Goal: Information Seeking & Learning: Check status

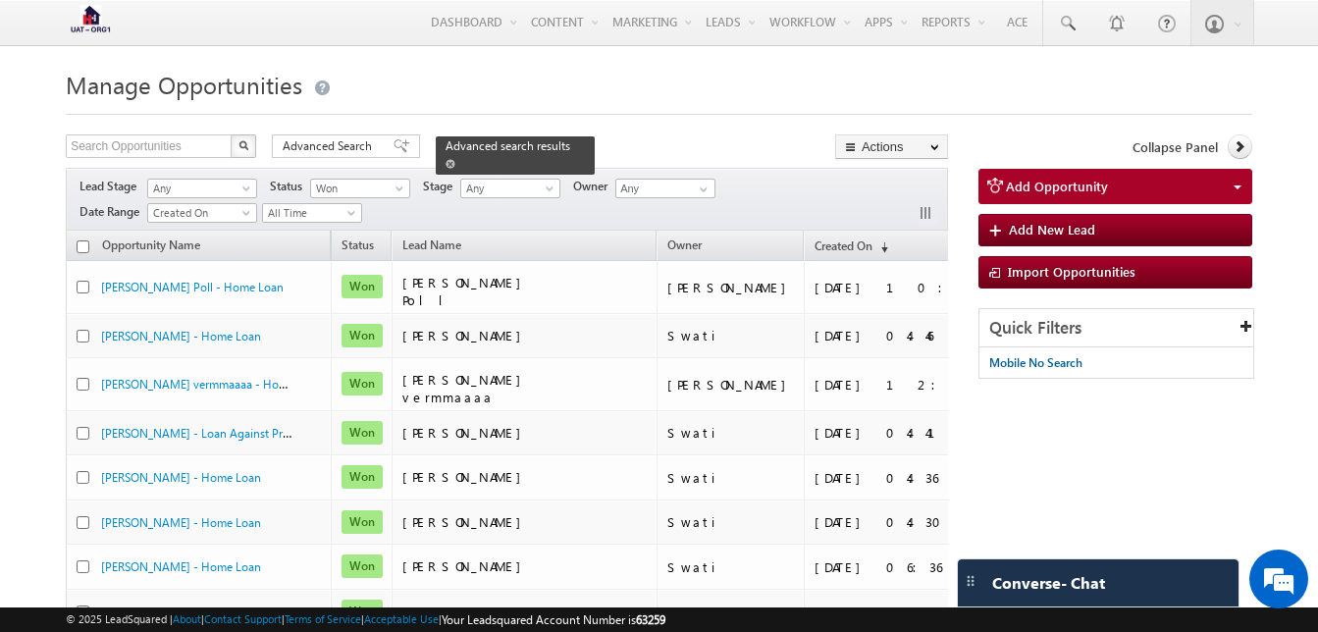
click at [455, 159] on span at bounding box center [450, 164] width 10 height 10
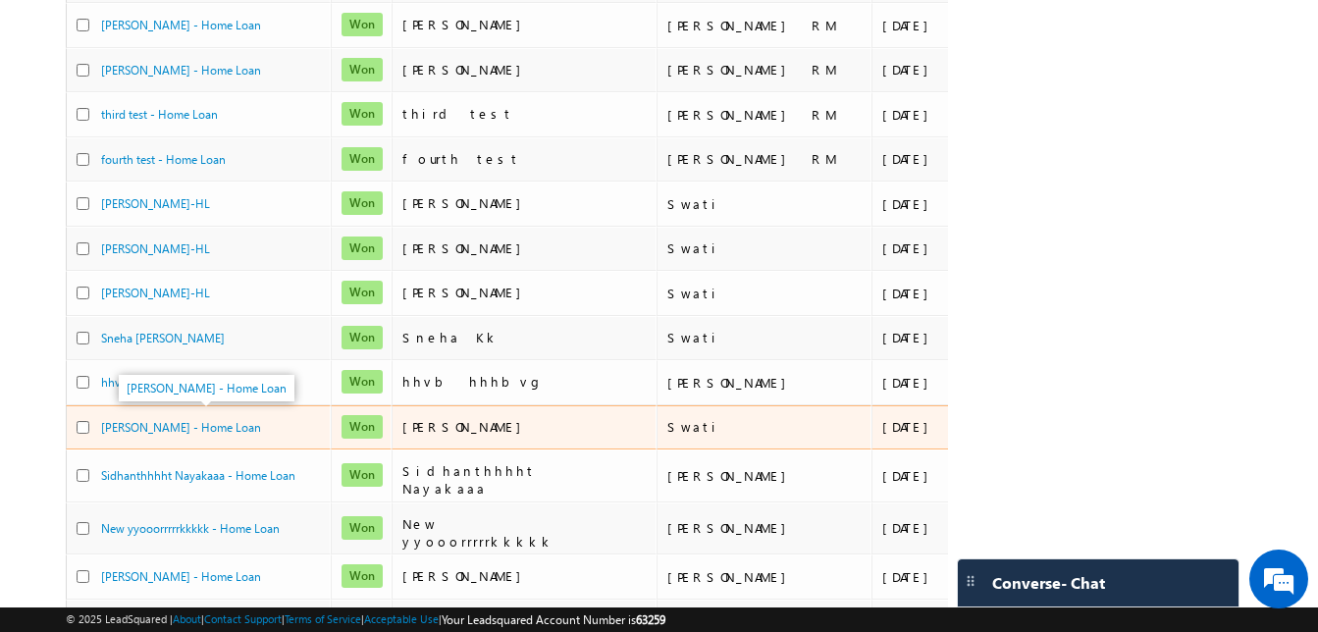
click at [296, 419] on div "[PERSON_NAME] - Home Loan" at bounding box center [199, 427] width 196 height 19
click at [445, 418] on span "[PERSON_NAME]" at bounding box center [466, 426] width 129 height 17
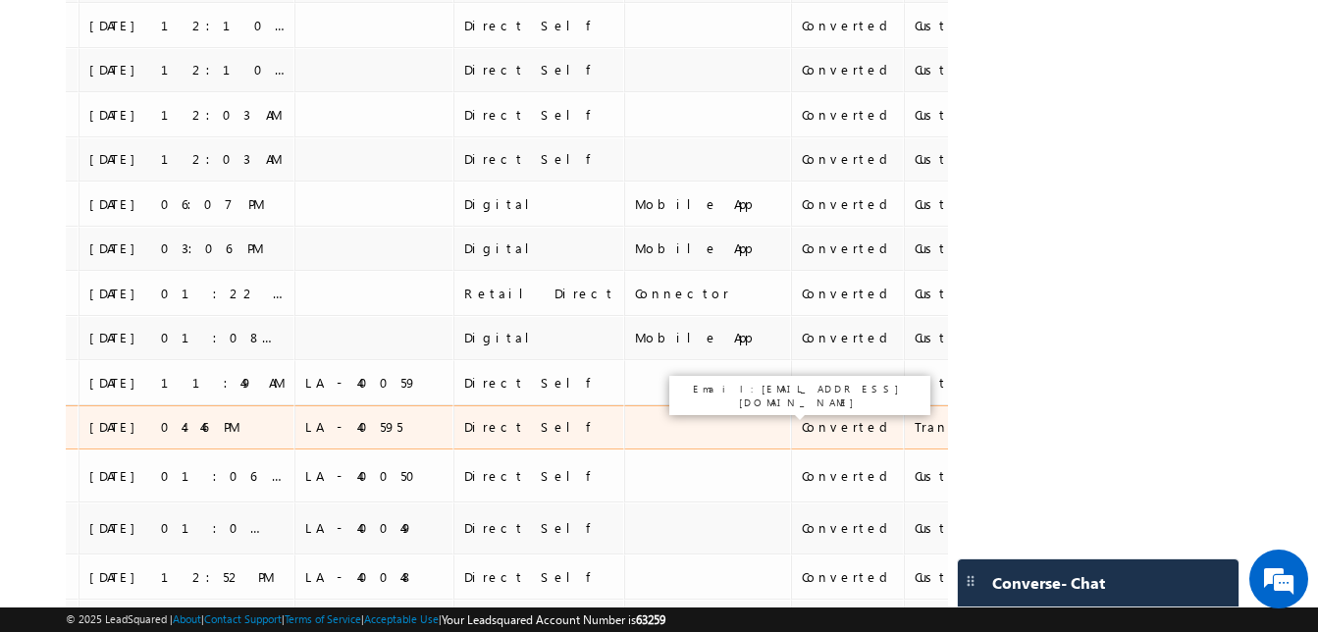
scroll to position [0, 823]
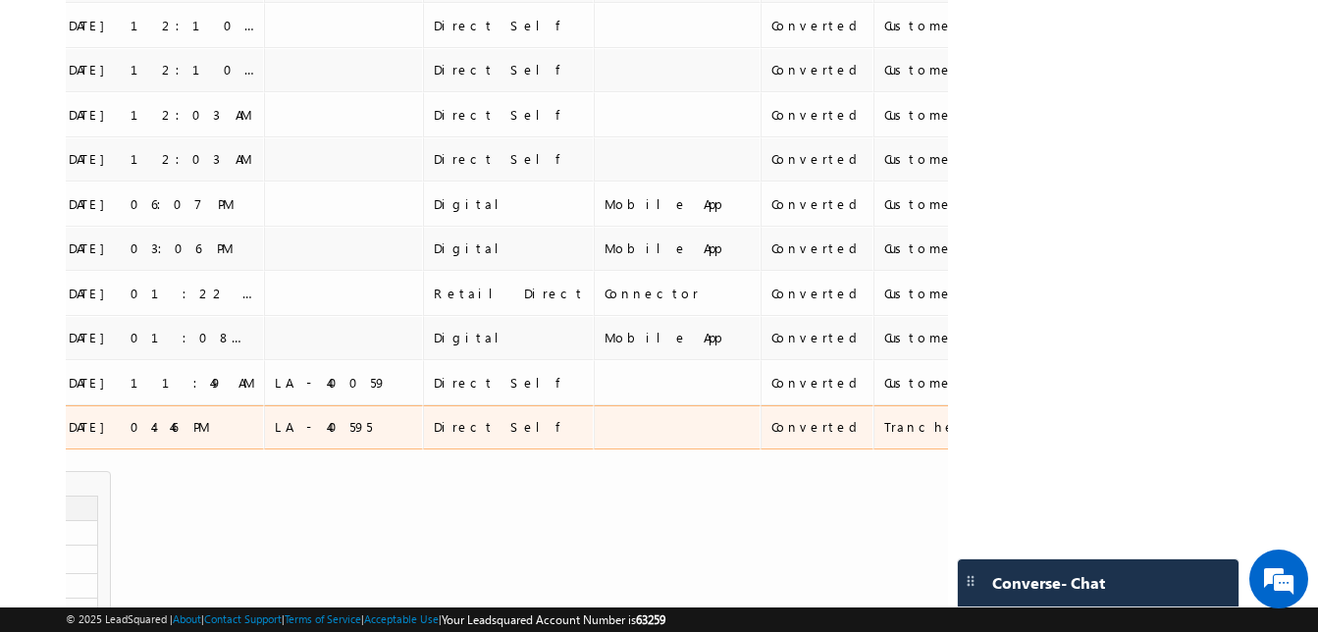
click at [771, 426] on div "Converted" at bounding box center [817, 427] width 93 height 18
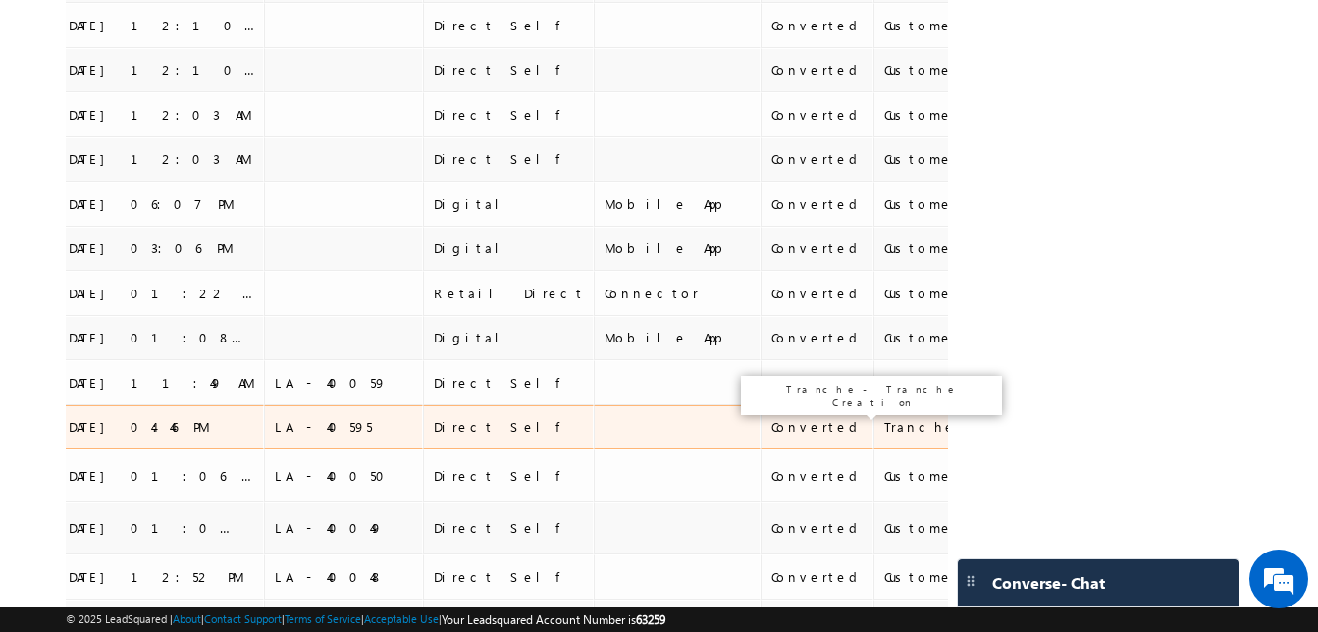
click at [884, 423] on div "Tranche - Tranche Creation" at bounding box center [982, 427] width 196 height 18
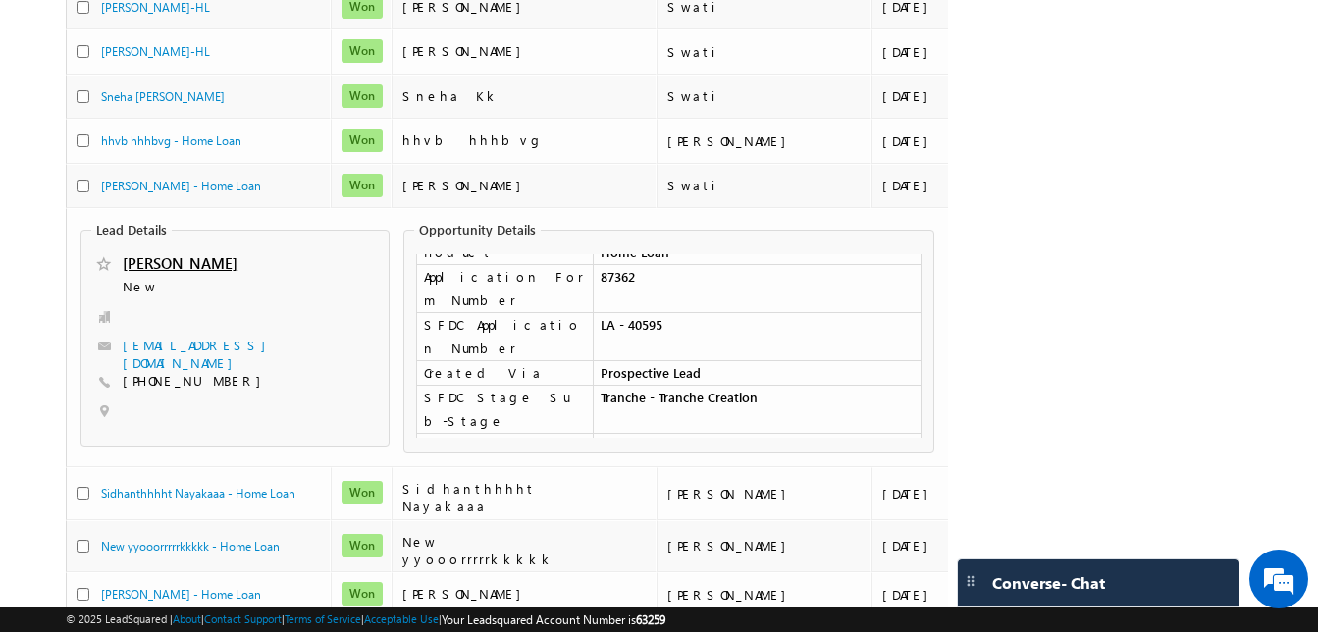
scroll to position [237, 0]
drag, startPoint x: 751, startPoint y: 317, endPoint x: 598, endPoint y: 315, distance: 153.1
click at [598, 387] on td "Tranche - Tranche Creation" at bounding box center [757, 411] width 329 height 48
copy td "Tranche - Tranche Creation"
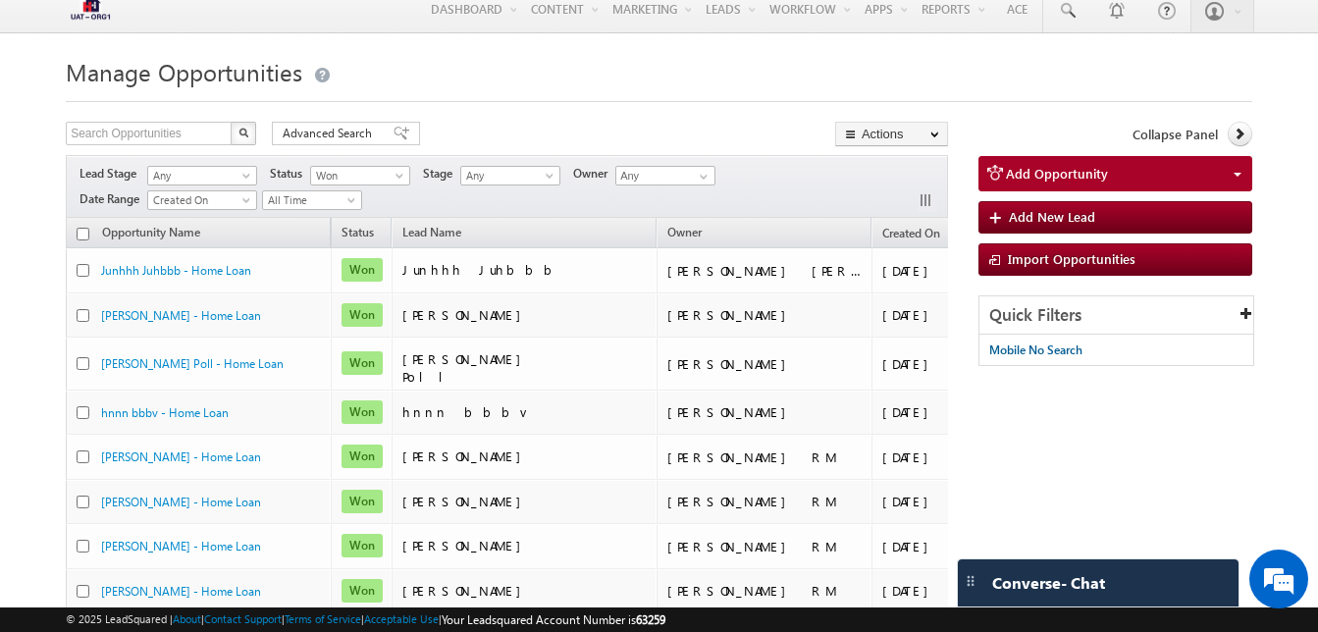
scroll to position [0, 0]
